Goal: Task Accomplishment & Management: Use online tool/utility

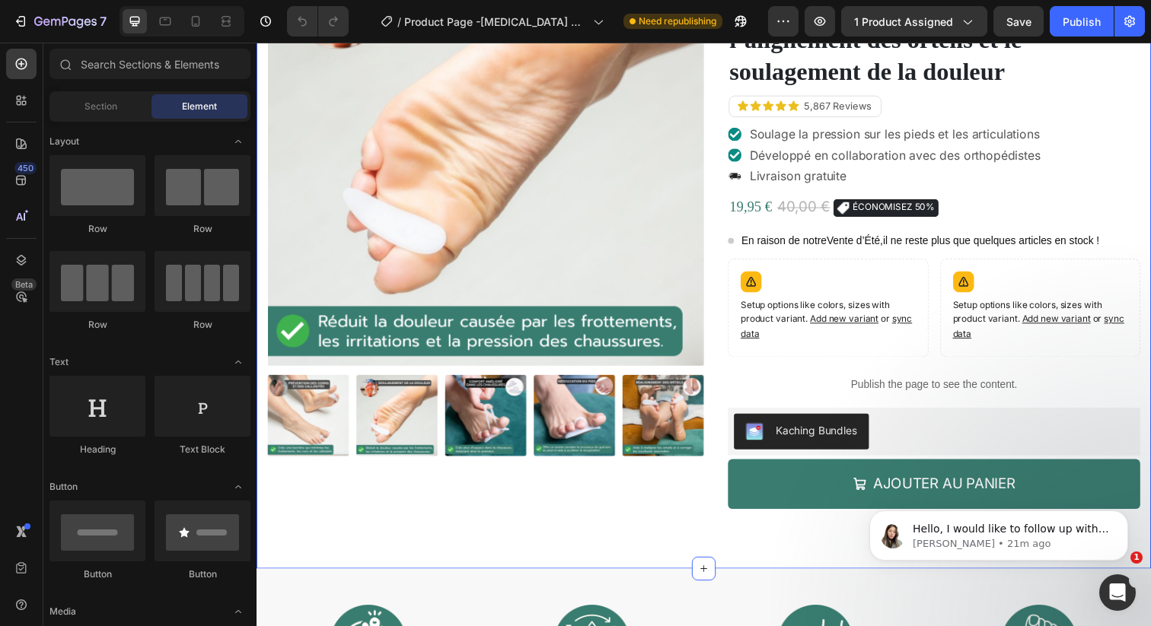
scroll to position [124, 0]
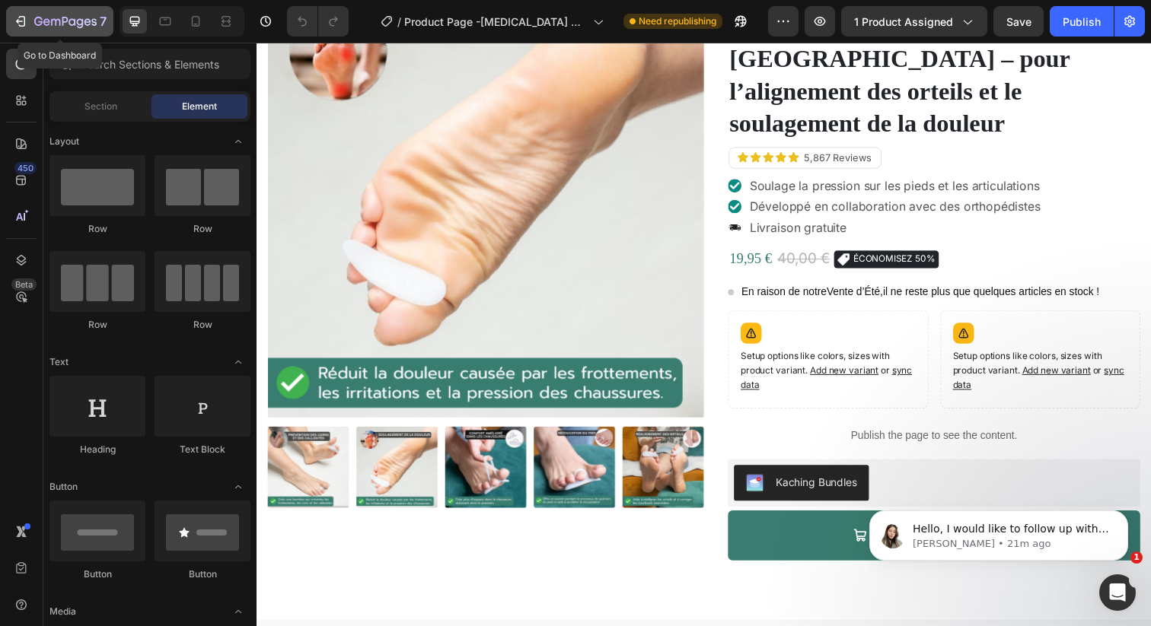
click at [30, 19] on div "7" at bounding box center [60, 21] width 94 height 18
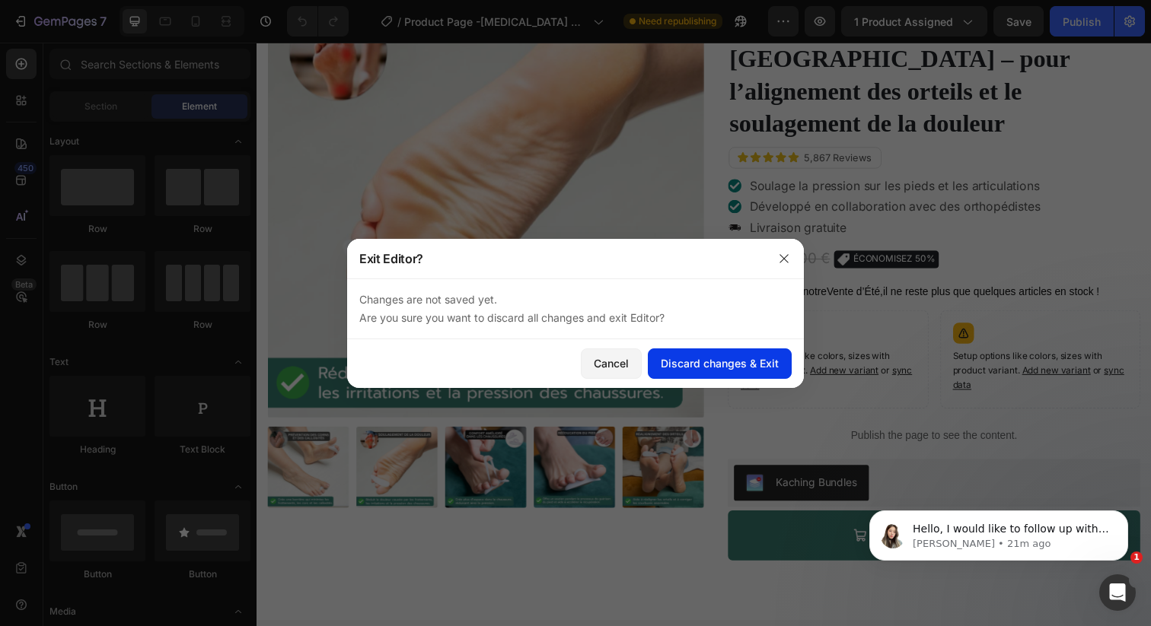
click at [686, 357] on div "Discard changes & Exit" at bounding box center [720, 363] width 118 height 16
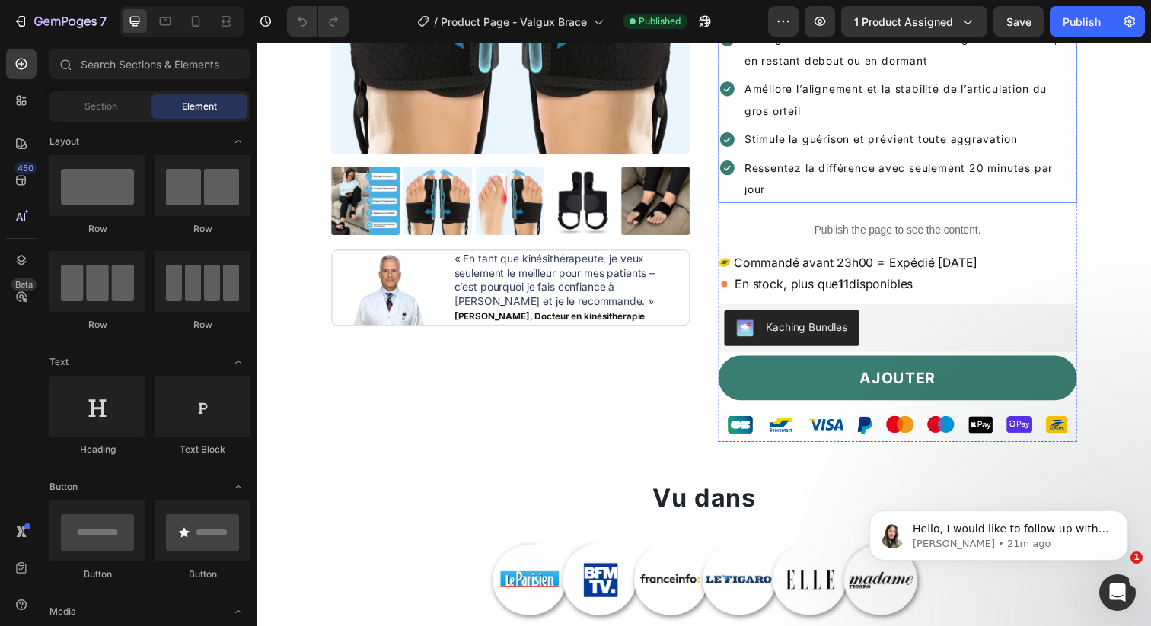
scroll to position [332, 0]
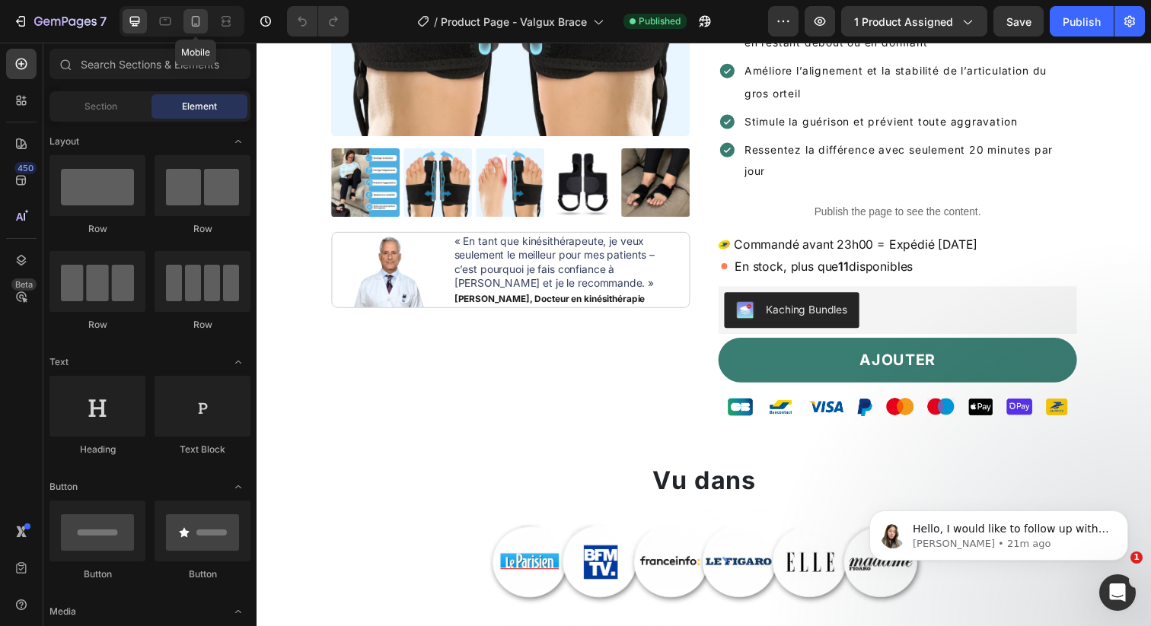
click at [201, 27] on icon at bounding box center [195, 21] width 15 height 15
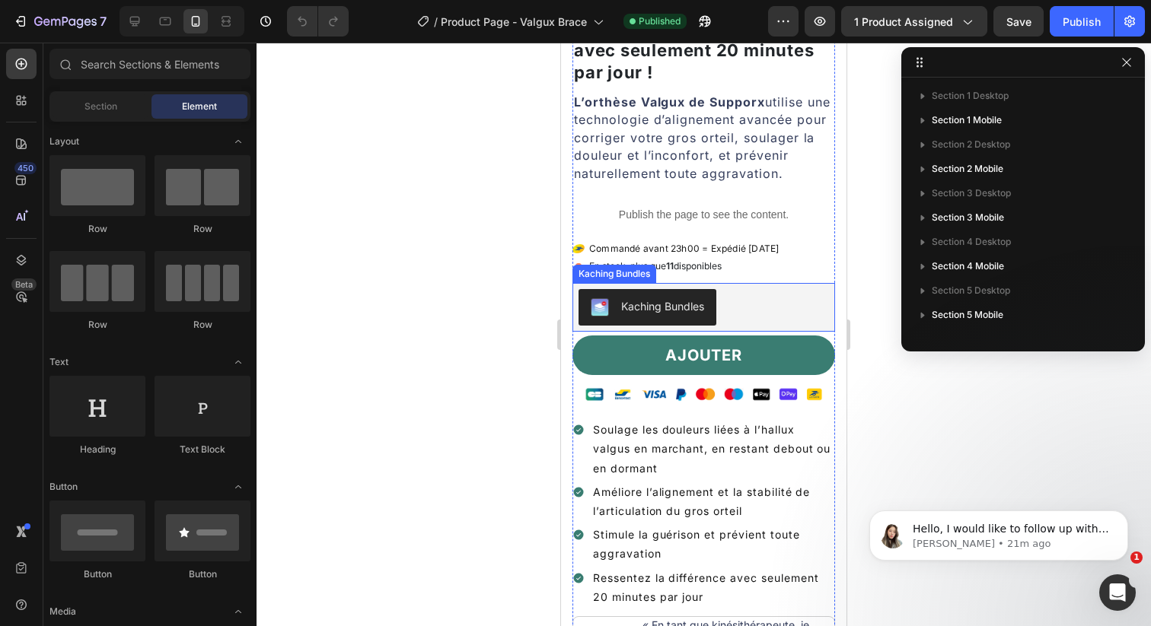
scroll to position [374, 0]
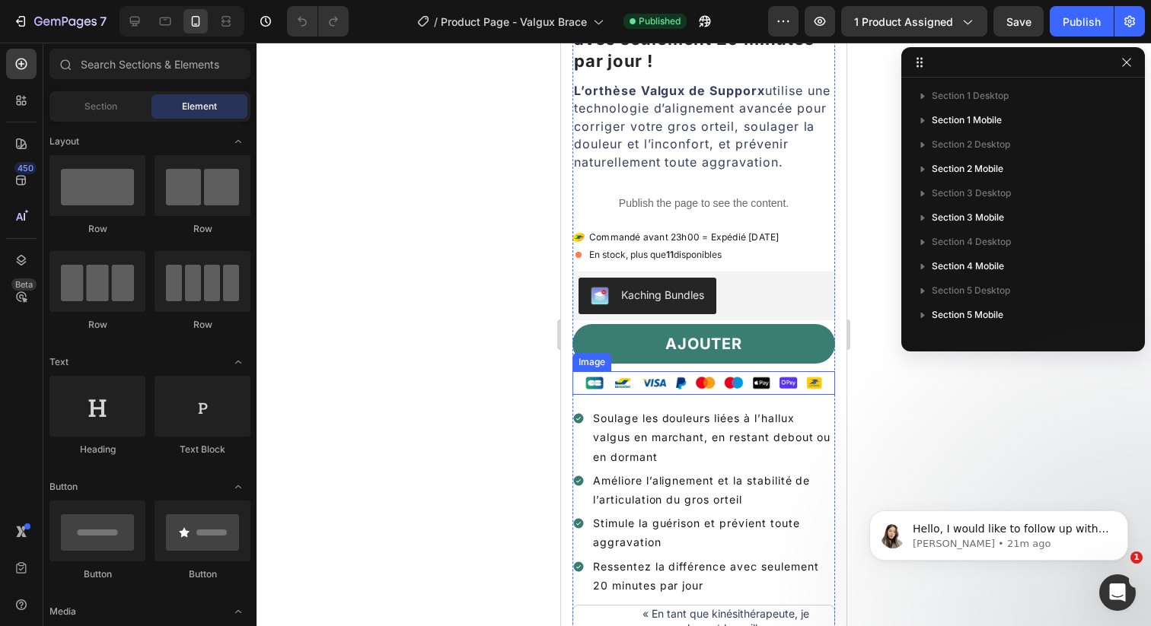
click at [674, 371] on img at bounding box center [704, 383] width 250 height 24
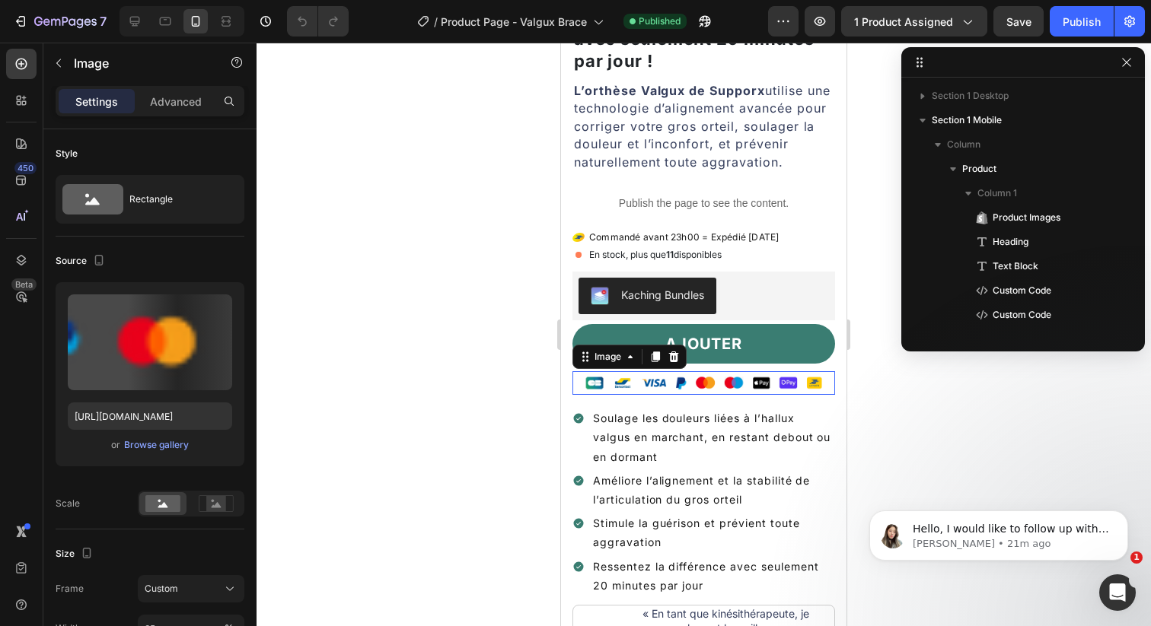
scroll to position [215, 0]
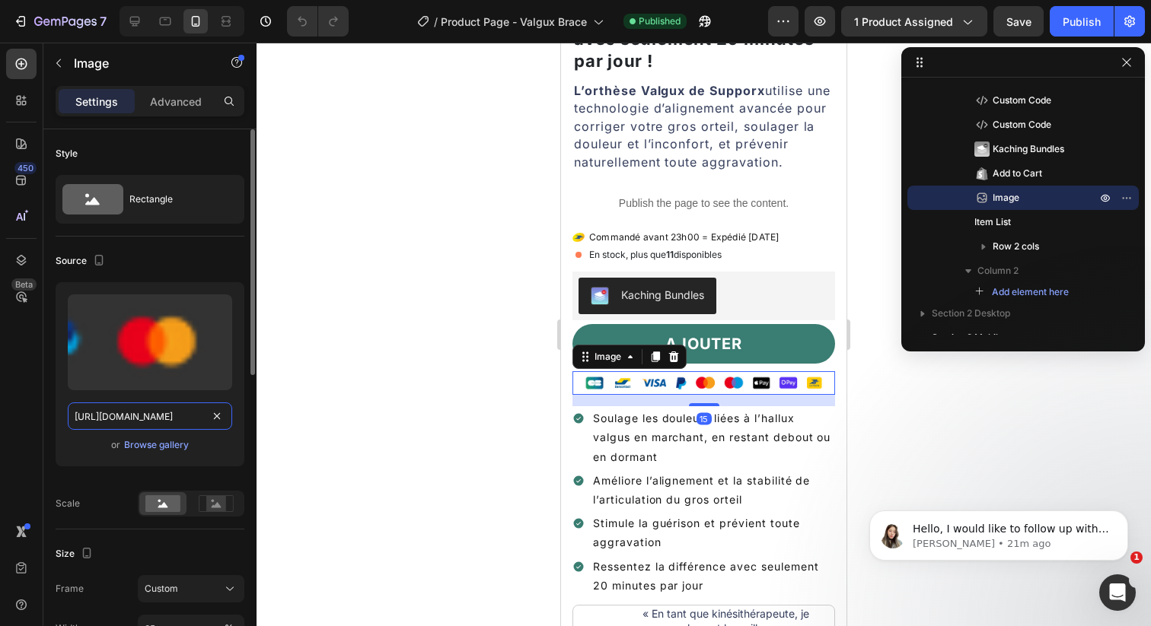
click at [154, 413] on input "[URL][DOMAIN_NAME]" at bounding box center [150, 416] width 164 height 27
click at [86, 488] on div "Upload Image [URL][DOMAIN_NAME] or Browse gallery Scale" at bounding box center [150, 399] width 189 height 234
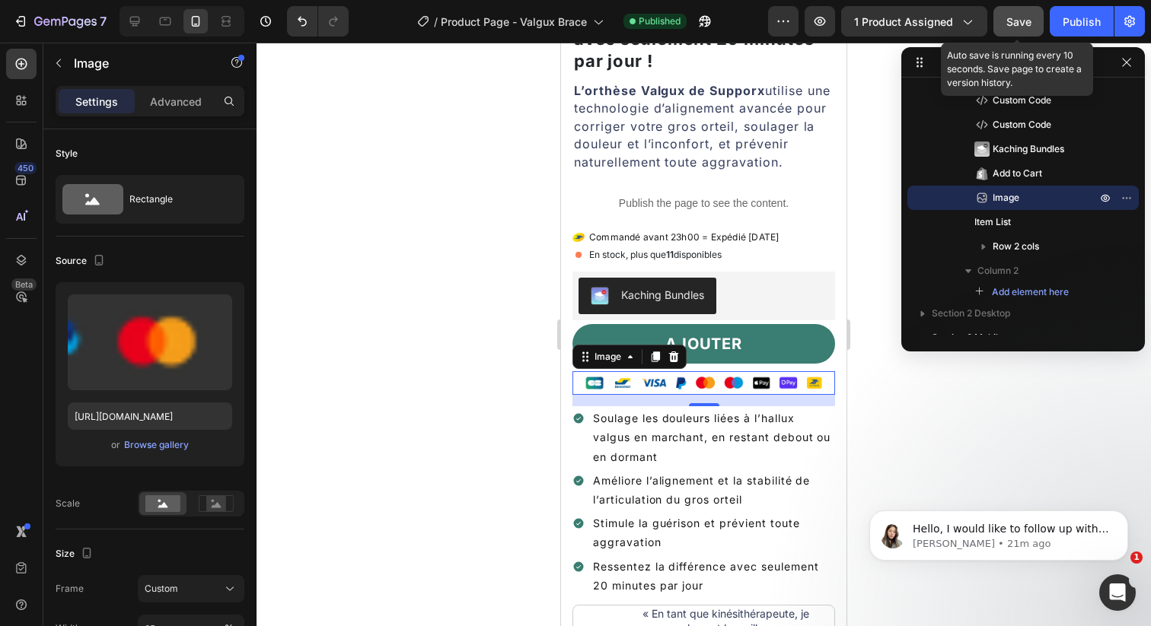
click at [1011, 35] on button "Save" at bounding box center [1018, 21] width 50 height 30
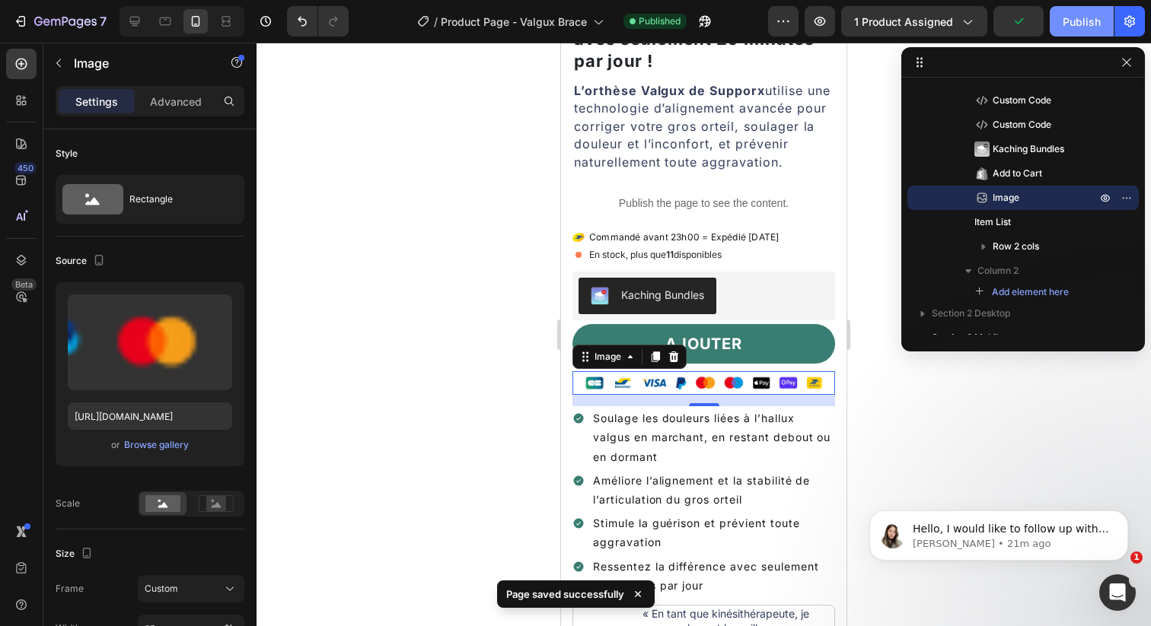
click at [1067, 22] on div "Publish" at bounding box center [1081, 22] width 38 height 16
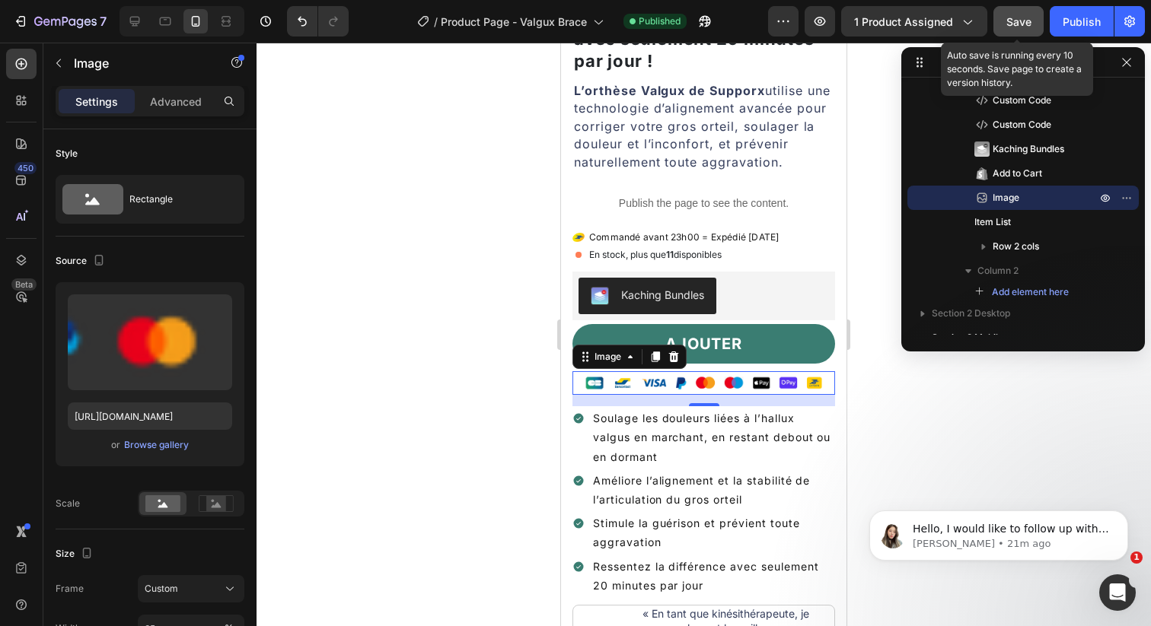
click at [1022, 24] on span "Save" at bounding box center [1018, 21] width 25 height 13
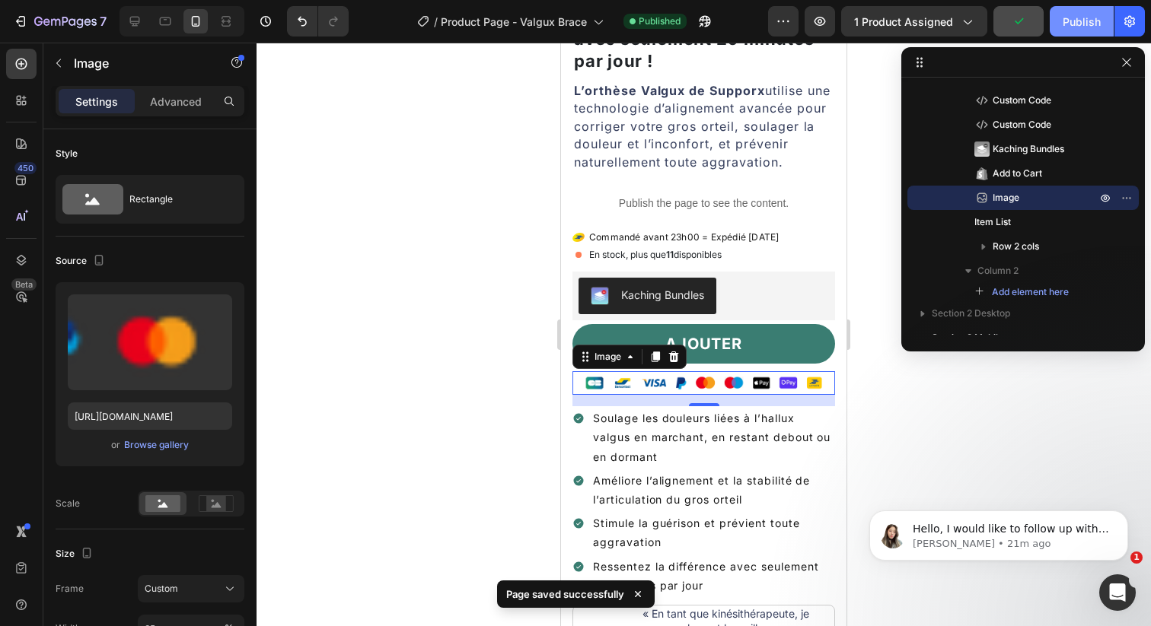
click at [1074, 24] on div "Publish" at bounding box center [1081, 22] width 38 height 16
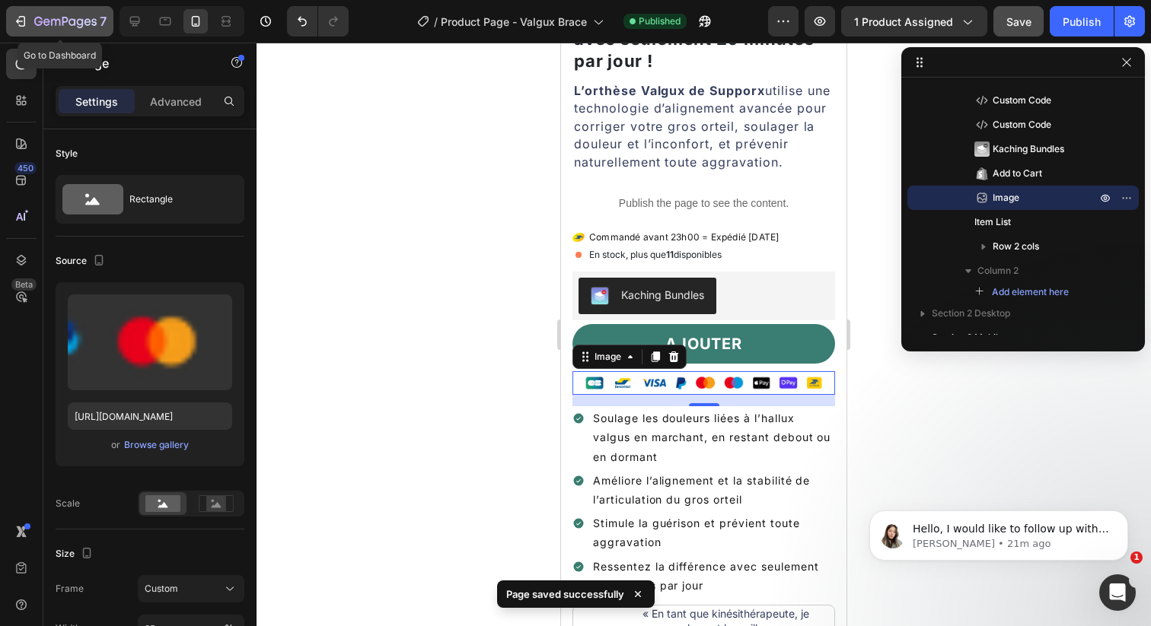
click at [37, 24] on icon "button" at bounding box center [65, 22] width 62 height 13
